Goal: Task Accomplishment & Management: Complete application form

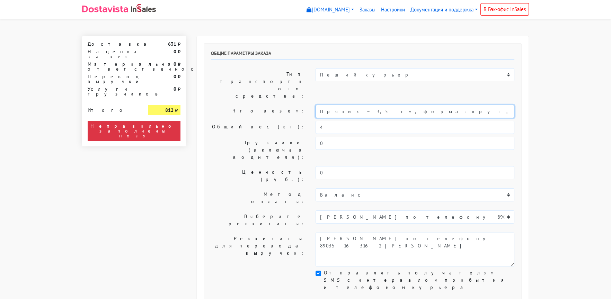
scroll to position [0, 28]
drag, startPoint x: 319, startPoint y: 92, endPoint x: 553, endPoint y: 99, distance: 234.8
type input "П"
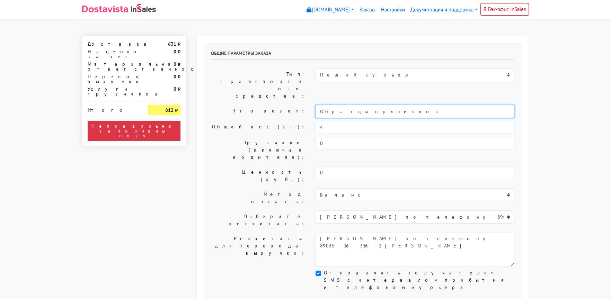
type input "Образцы пряничков"
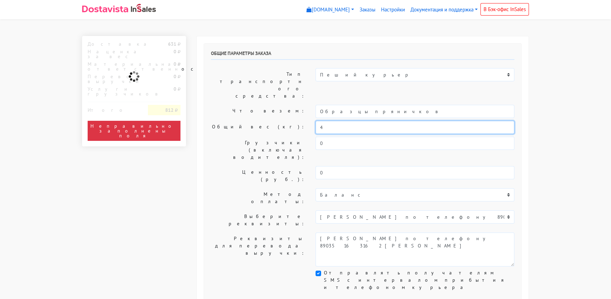
drag, startPoint x: 321, startPoint y: 111, endPoint x: 294, endPoint y: 110, distance: 27.4
click at [294, 121] on div "Общий вес (кг): 4" at bounding box center [363, 127] width 314 height 13
drag, startPoint x: 319, startPoint y: 103, endPoint x: 296, endPoint y: 104, distance: 22.9
click at [296, 121] on div "Общий вес (кг): 4" at bounding box center [363, 127] width 314 height 13
type input "0,5"
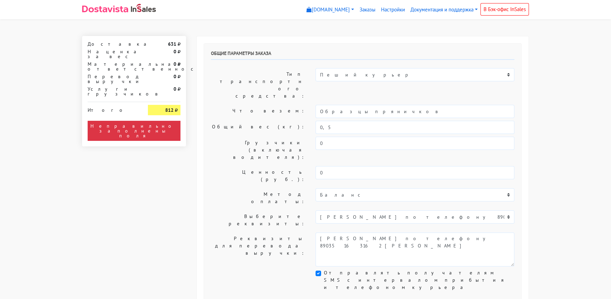
click at [258, 121] on label "Общий вес (кг):" at bounding box center [258, 127] width 105 height 13
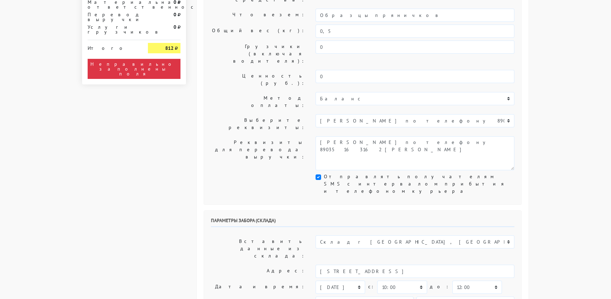
scroll to position [138, 0]
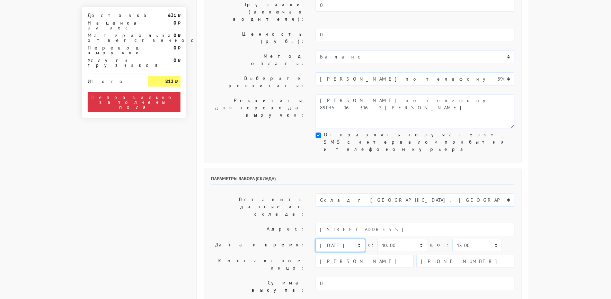
click at [328, 239] on select "[DATE] [DATE] [DATE] [DATE] [DATE] [DATE] [DATE] [DATE] [DATE]" at bounding box center [341, 245] width 50 height 13
select select "[DATE]"
click at [316, 239] on select "[DATE] [DATE] [DATE] [DATE] [DATE] [DATE] [DATE] [DATE] [DATE]" at bounding box center [341, 245] width 50 height 13
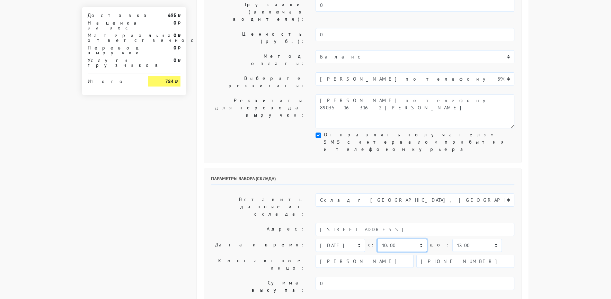
click at [388, 239] on select "00:00 00:30 01:00 01:30 02:00 02:30 03:00 03:30 04:00 04:30 05:00 05:30 06:00 0…" at bounding box center [402, 245] width 50 height 13
click at [453, 239] on select "00:00 00:30 01:00 01:30 02:00 02:30 03:00 03:30 04:00 04:30 05:00 05:30 06:00 0…" at bounding box center [478, 245] width 50 height 13
select select "11:00"
click at [453, 239] on select "00:00 00:30 01:00 01:30 02:00 02:30 03:00 03:30 04:00 04:30 05:00 05:30 06:00 0…" at bounding box center [478, 245] width 50 height 13
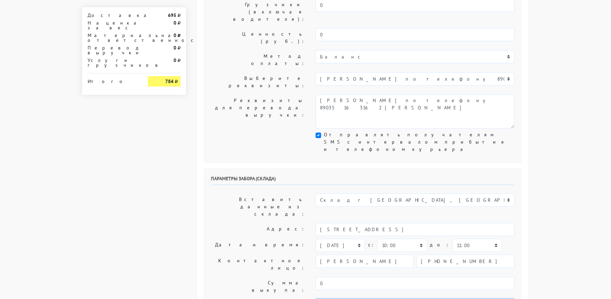
type textarea "Заказ 30458. Как пройти: по [GEOGRAPHIC_DATA] от круга второй поворот во двор. …"
click at [249, 255] on label "Контактное лицо:" at bounding box center [258, 264] width 105 height 19
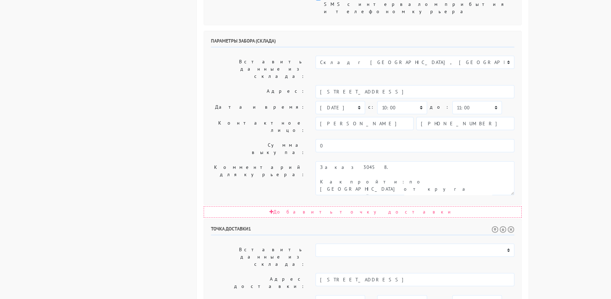
scroll to position [277, 0]
drag, startPoint x: 421, startPoint y: 221, endPoint x: 428, endPoint y: 248, distance: 28.1
drag, startPoint x: 427, startPoint y: 221, endPoint x: 503, endPoint y: 220, distance: 75.9
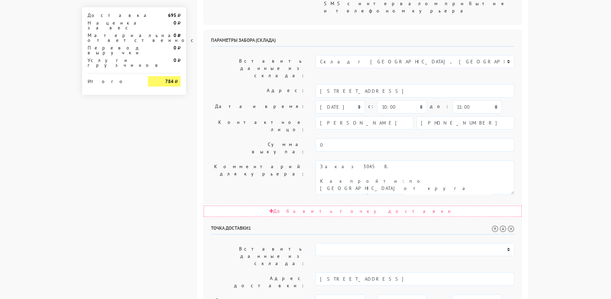
type textarea "Прошу позвонить получателю перед выездом. Доставить в первой половине дня."
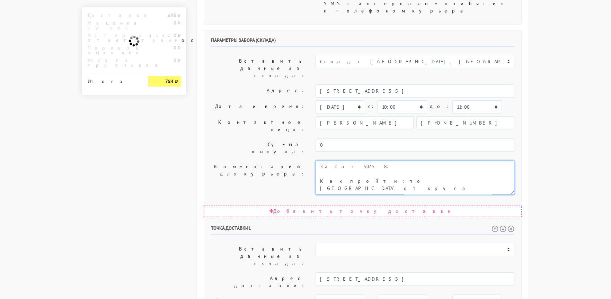
click at [356, 161] on textarea "Как пройти: по [GEOGRAPHIC_DATA] от круга второй поворот во двор. Серые ворота …" at bounding box center [415, 178] width 199 height 34
paste textarea "Доставить в первой половине дня."
type textarea "Заказ 30458. Доставить в первой половине дня. Как пройти: по [GEOGRAPHIC_DATA] …"
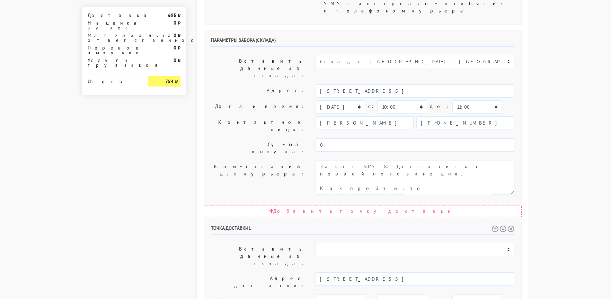
click at [578, 77] on body "[DOMAIN_NAME] [DOMAIN_NAME] Выйти Заказы Настройки 0" at bounding box center [305, 111] width 611 height 776
click at [458, 101] on select "00:00 00:30 01:00 01:30 02:00 02:30 03:00 03:30 04:00 04:30 05:00 05:30 06:00 0…" at bounding box center [478, 107] width 50 height 13
select select "10:30"
click at [453, 101] on select "00:00 00:30 01:00 01:30 02:00 02:30 03:00 03:30 04:00 04:30 05:00 05:30 06:00 0…" at bounding box center [478, 107] width 50 height 13
click at [560, 181] on body "[DOMAIN_NAME] [DOMAIN_NAME] Выйти Заказы Настройки 0" at bounding box center [305, 111] width 611 height 776
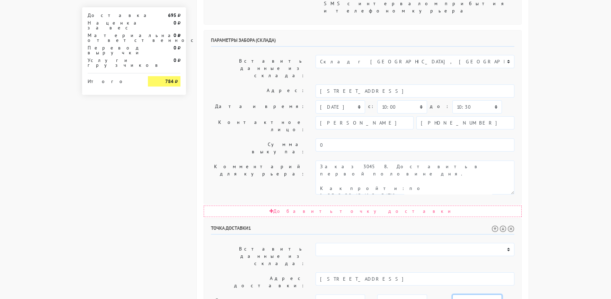
click at [453, 295] on select "00:00 00:30 01:00 01:30 02:00 02:30 03:00 03:30 04:00 04:30 05:00 05:30 06:00 0…" at bounding box center [478, 301] width 50 height 13
click at [544, 197] on body "[DOMAIN_NAME] [DOMAIN_NAME] Выйти Заказы Настройки 0" at bounding box center [305, 111] width 611 height 776
click at [569, 208] on body "[DOMAIN_NAME] [DOMAIN_NAME] Выйти Заказы Настройки 0" at bounding box center [305, 111] width 611 height 776
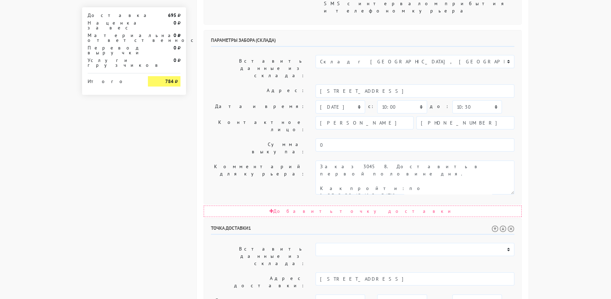
drag, startPoint x: 496, startPoint y: 219, endPoint x: 493, endPoint y: 219, distance: 3.5
type textarea "Прошу позвонить получателю перед выездом. Доставить в первой половине дня. В 10…"
click at [531, 226] on div "Общие параметры заказа Тип транспортного средства: Пеший курьер Легковой автомо…" at bounding box center [362, 129] width 343 height 740
click at [194, 160] on div "Общие параметры заказа Тип транспортного средства: Пеший курьер Легковой автомо…" at bounding box center [362, 129] width 343 height 740
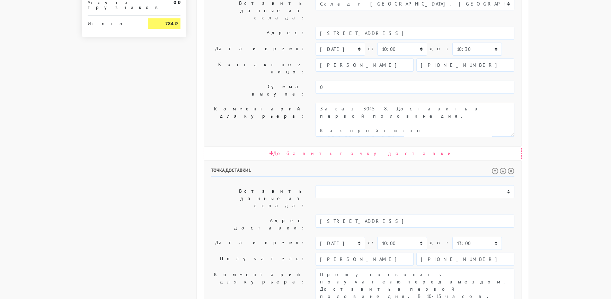
scroll to position [339, 0]
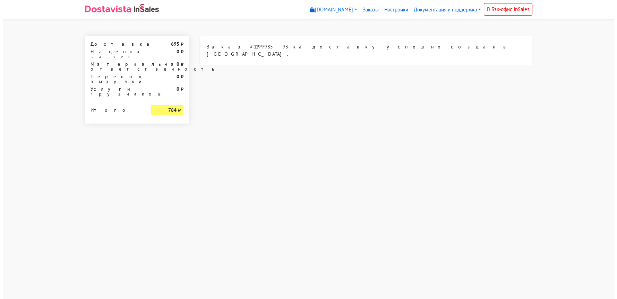
scroll to position [0, 0]
